Goal: Task Accomplishment & Management: Use online tool/utility

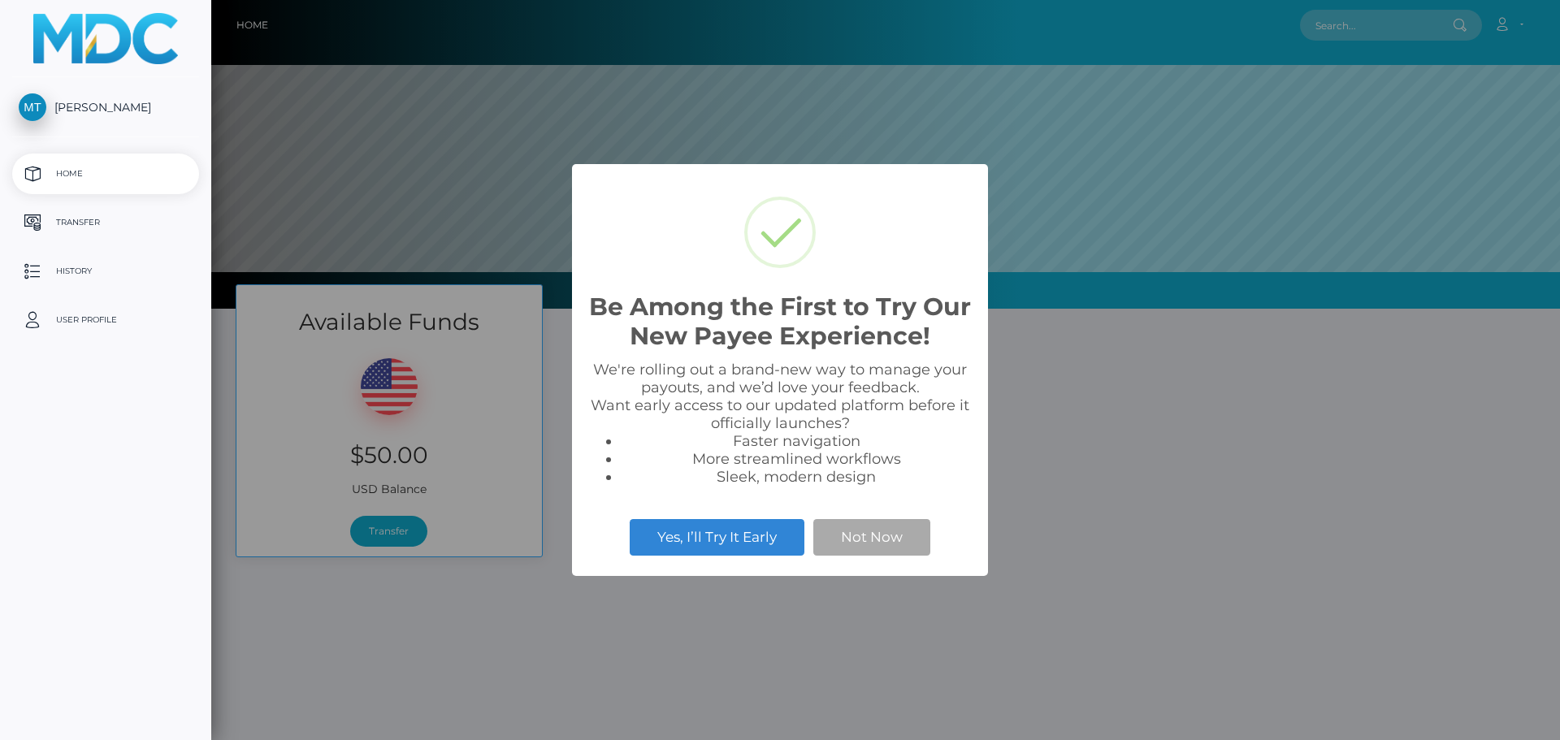
scroll to position [309, 1349]
select select
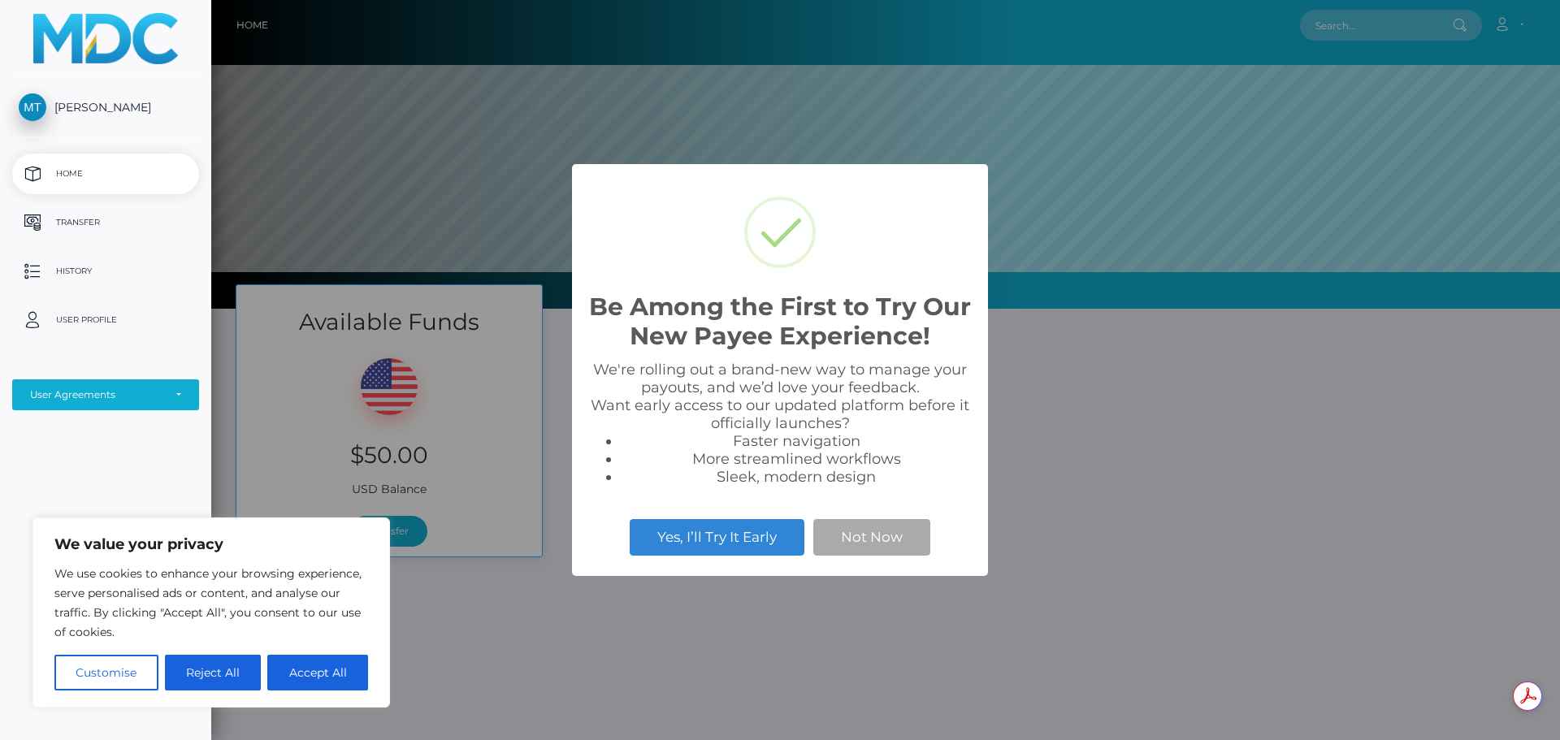
scroll to position [0, 0]
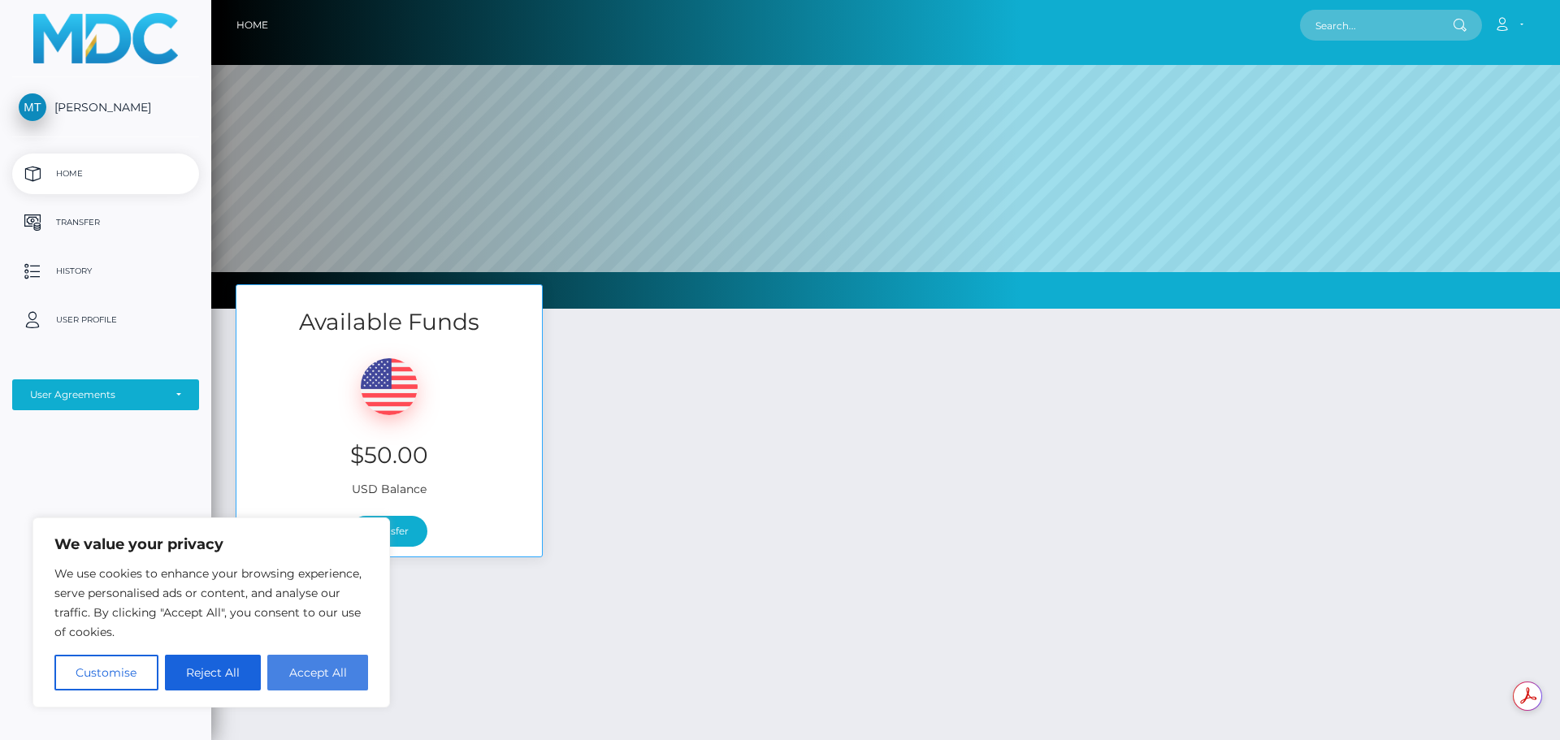
click at [320, 674] on button "Accept All" at bounding box center [317, 673] width 101 height 36
checkbox input "true"
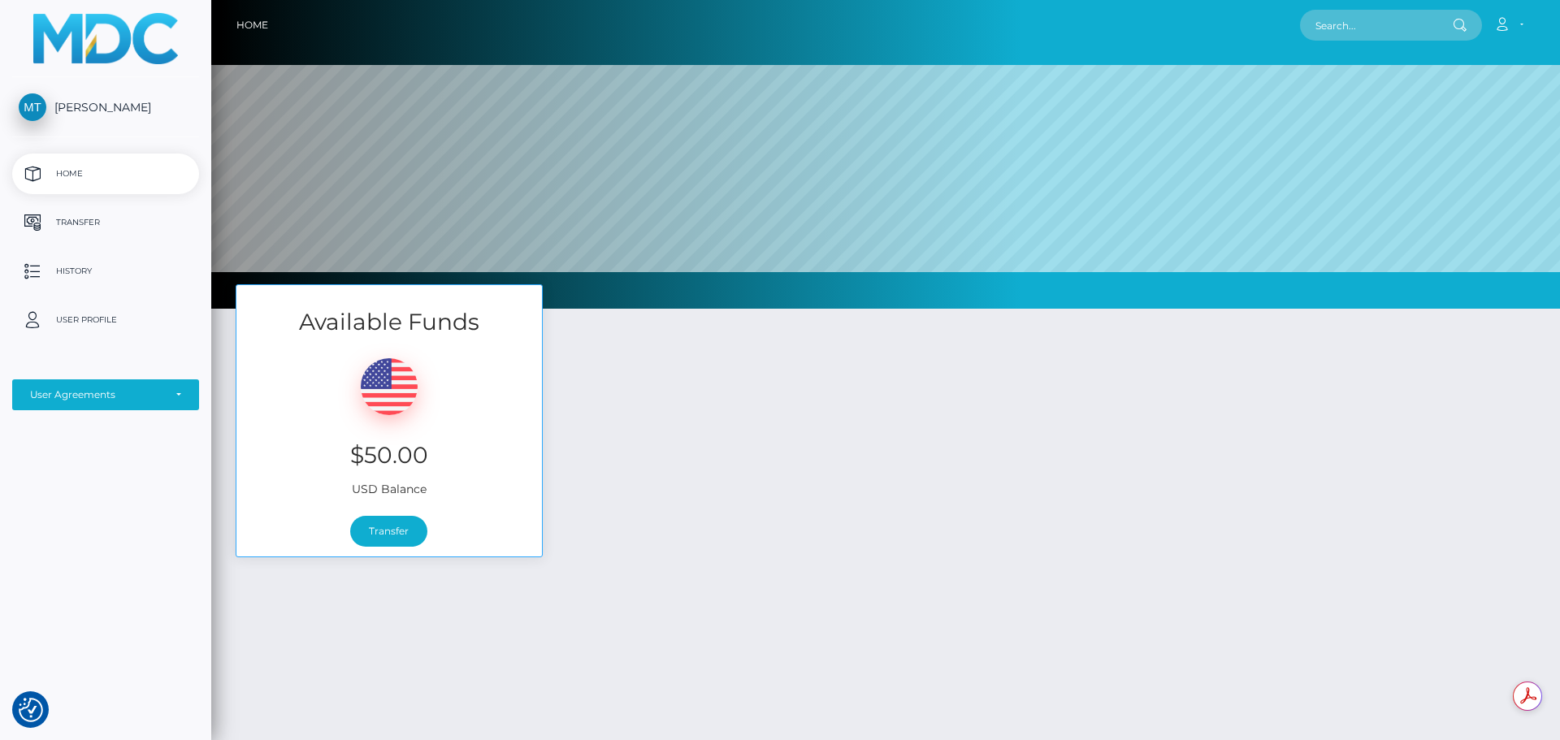
click at [908, 410] on div "Available Funds $50.00 USD Balance Transfer" at bounding box center [885, 428] width 1324 height 289
click at [85, 224] on p "Transfer" at bounding box center [106, 222] width 174 height 24
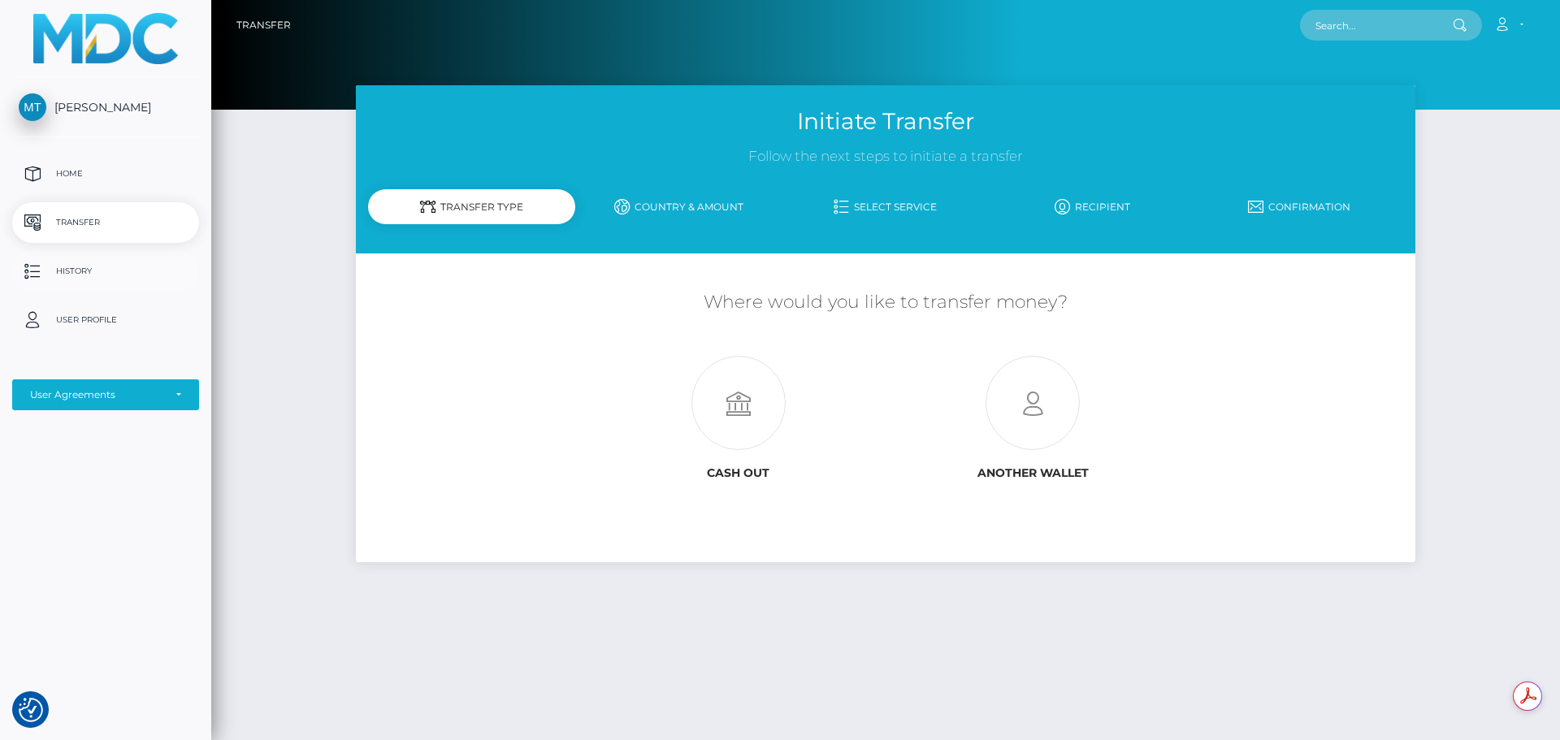
click at [77, 278] on p "History" at bounding box center [106, 271] width 174 height 24
click at [262, 341] on div "Initiate Transfer Follow the next steps to initiate a transfer Transfer Type Co…" at bounding box center [885, 405] width 1349 height 640
click at [720, 206] on link "Country & Amount" at bounding box center [678, 207] width 207 height 28
click at [895, 204] on link "Select Service" at bounding box center [885, 207] width 207 height 28
click at [1311, 206] on link "Confirmation" at bounding box center [1299, 207] width 207 height 28
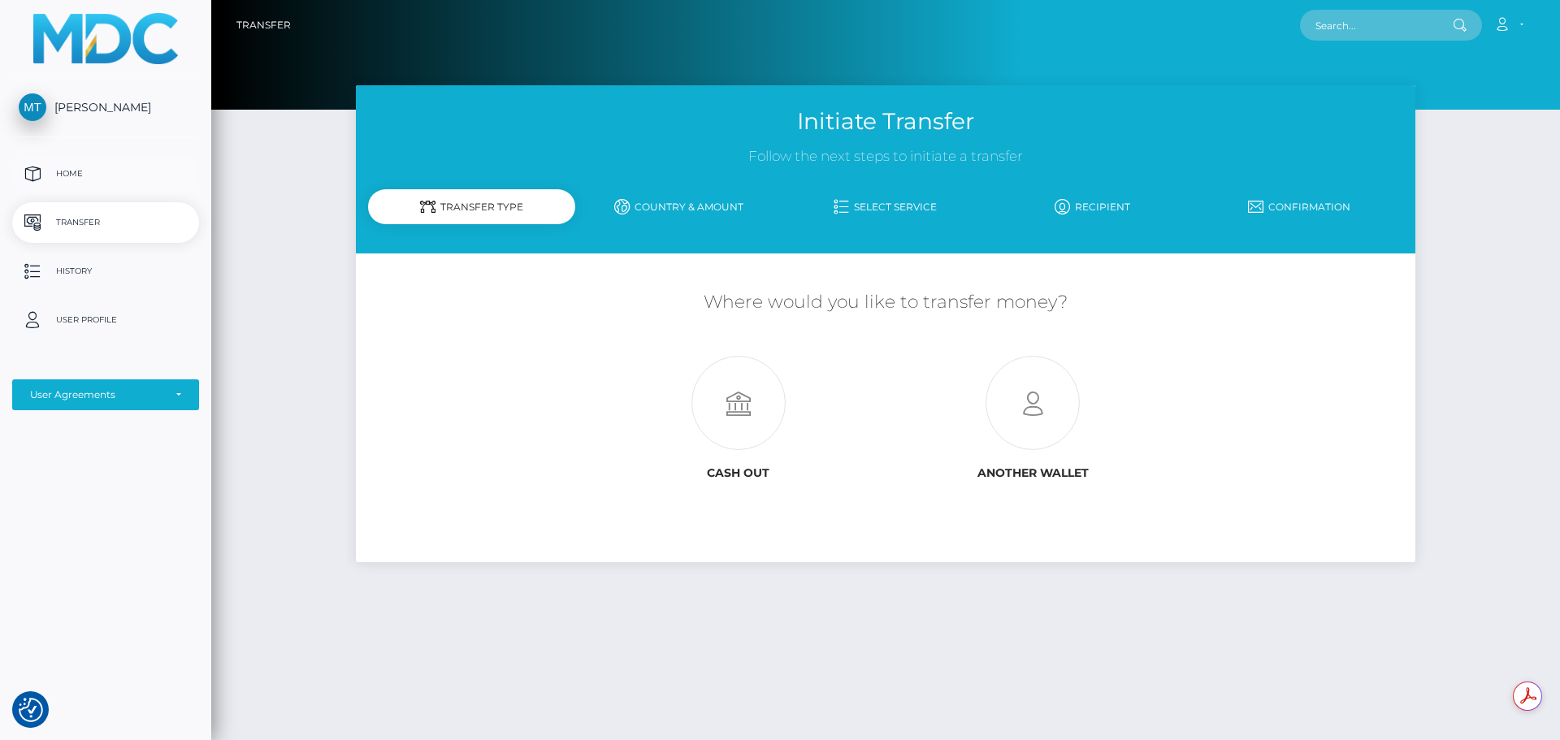
click at [81, 175] on p "Home" at bounding box center [106, 174] width 174 height 24
click at [111, 45] on img at bounding box center [105, 38] width 145 height 51
